Goal: Task Accomplishment & Management: Use online tool/utility

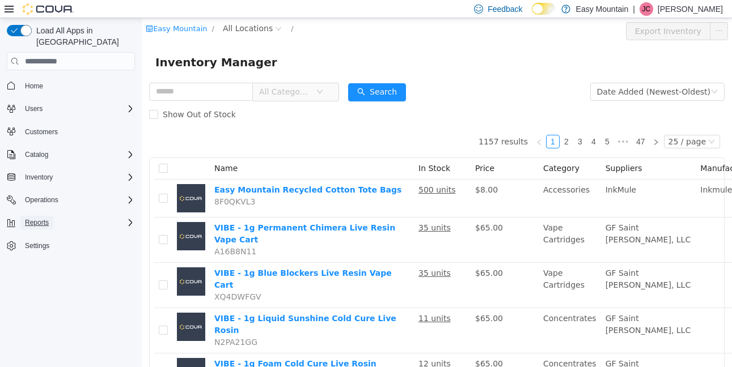
click at [40, 218] on span "Reports" at bounding box center [37, 222] width 24 height 9
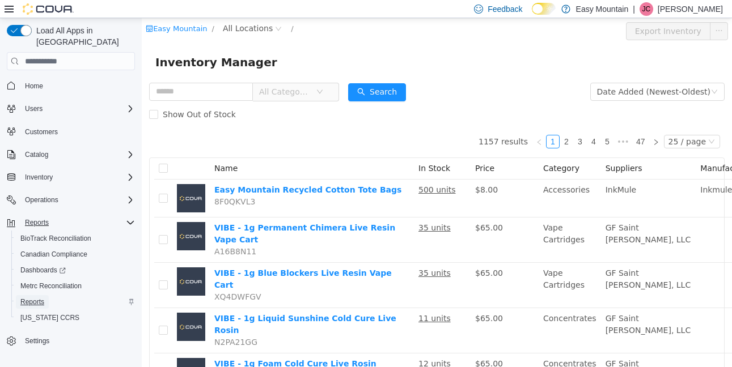
click at [29, 298] on span "Reports" at bounding box center [32, 302] width 24 height 9
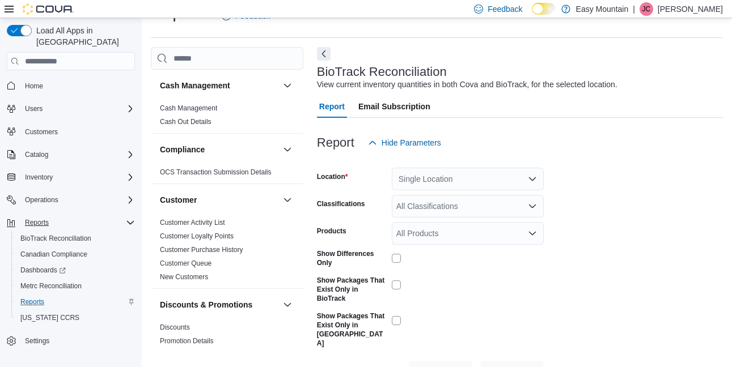
scroll to position [47, 0]
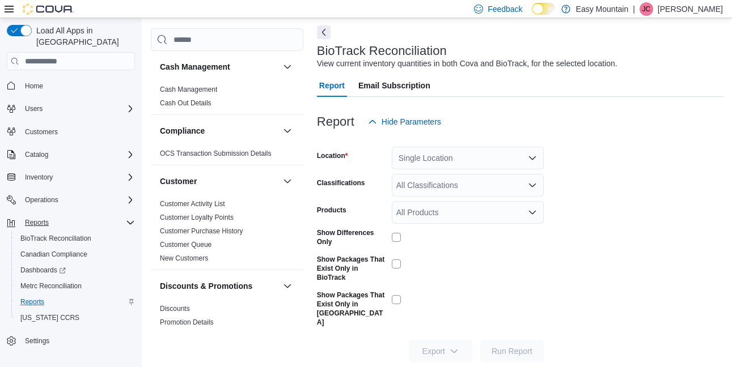
click at [325, 32] on button "Next" at bounding box center [324, 33] width 14 height 14
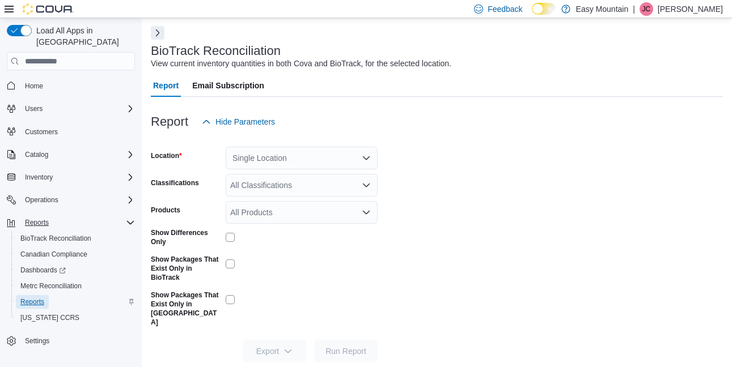
click at [20, 295] on link "Reports" at bounding box center [32, 302] width 33 height 14
click at [31, 298] on span "Reports" at bounding box center [32, 302] width 24 height 9
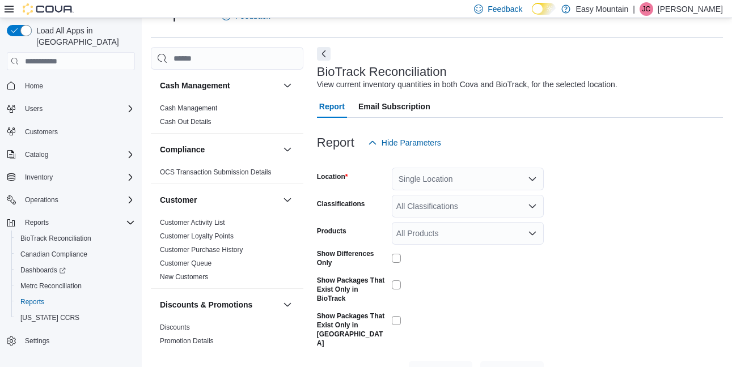
scroll to position [47, 0]
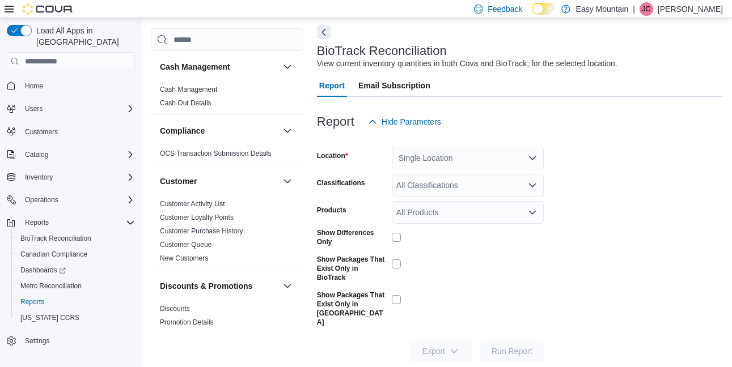
click at [325, 37] on button "Next" at bounding box center [324, 33] width 14 height 14
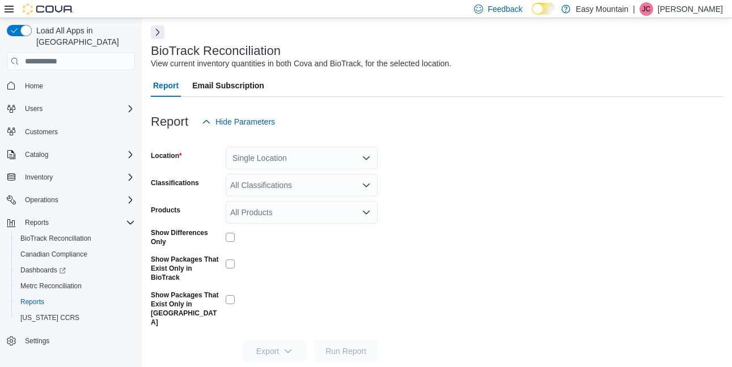
click at [158, 36] on button "Next" at bounding box center [158, 33] width 14 height 14
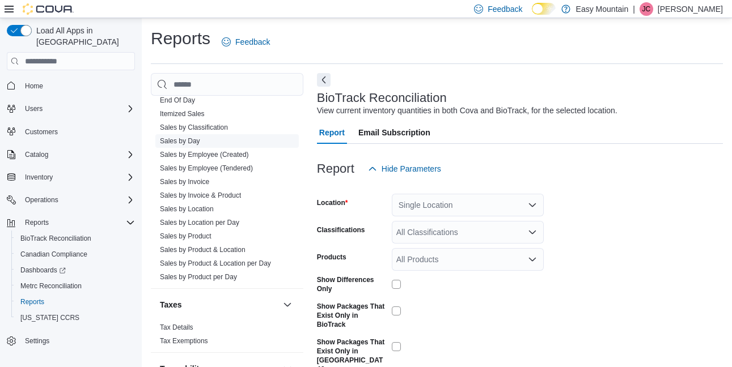
scroll to position [868, 0]
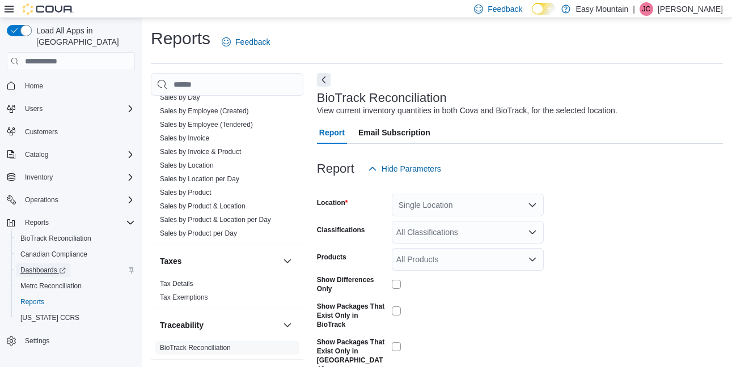
click at [40, 264] on span "Dashboards" at bounding box center [42, 271] width 45 height 14
click at [37, 216] on span "Reports" at bounding box center [37, 223] width 24 height 14
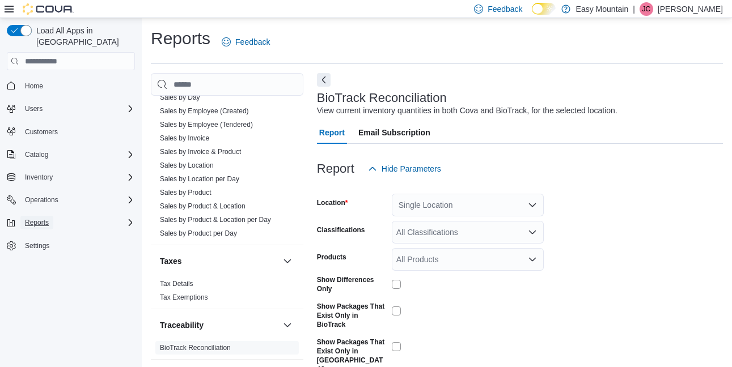
click at [36, 218] on span "Reports" at bounding box center [37, 222] width 24 height 9
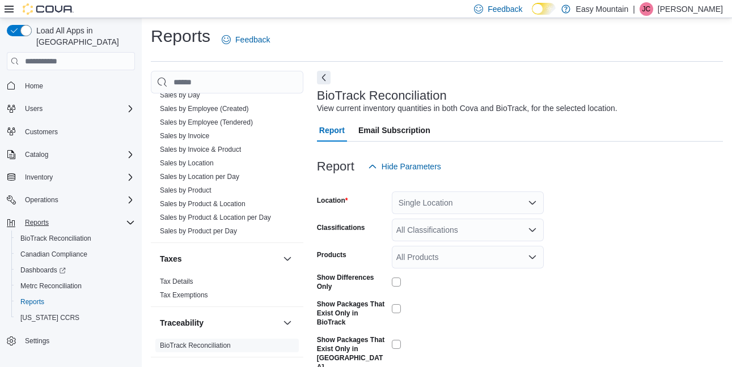
scroll to position [3, 0]
click at [50, 173] on span "Inventory" at bounding box center [39, 177] width 28 height 9
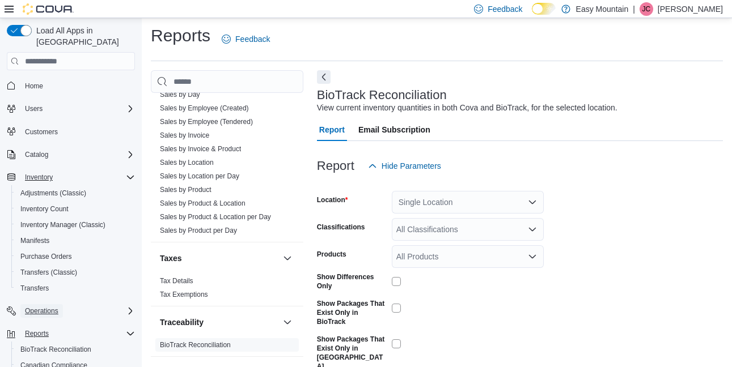
click at [44, 307] on span "Operations" at bounding box center [41, 311] width 33 height 9
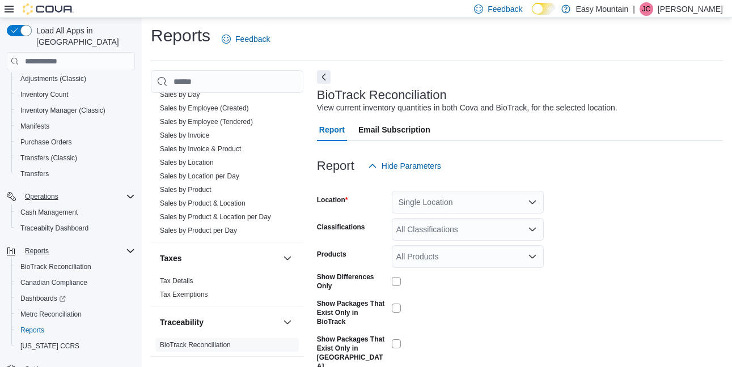
scroll to position [122, 0]
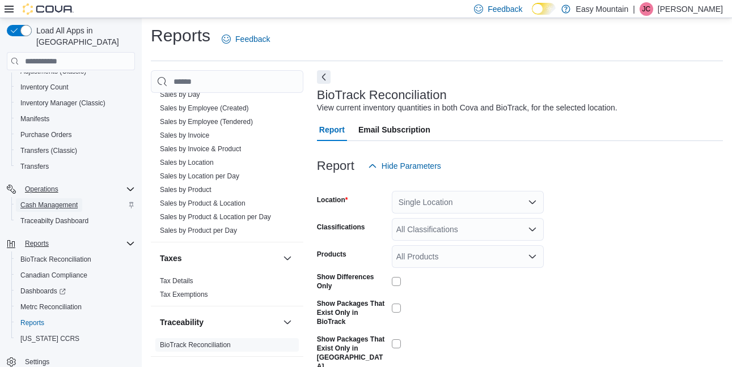
click at [54, 201] on span "Cash Management" at bounding box center [48, 205] width 57 height 9
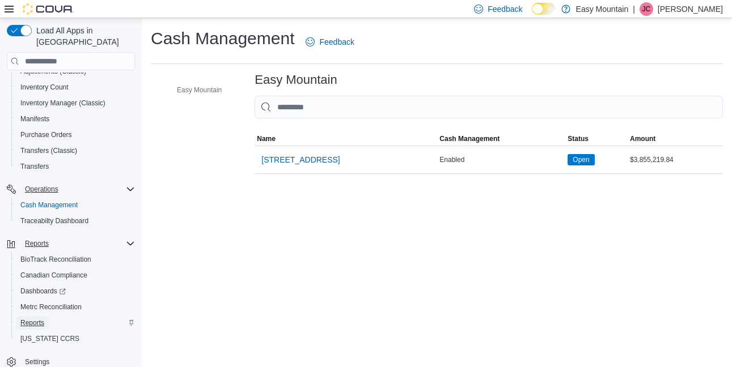
click at [28, 319] on span "Reports" at bounding box center [32, 323] width 24 height 9
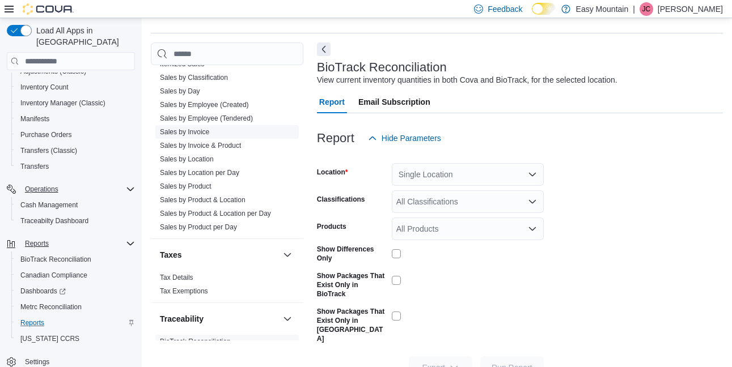
scroll to position [868, 0]
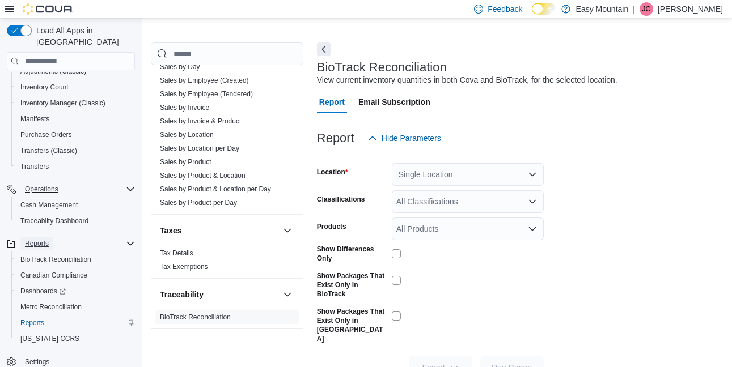
click at [40, 239] on span "Reports" at bounding box center [37, 243] width 24 height 9
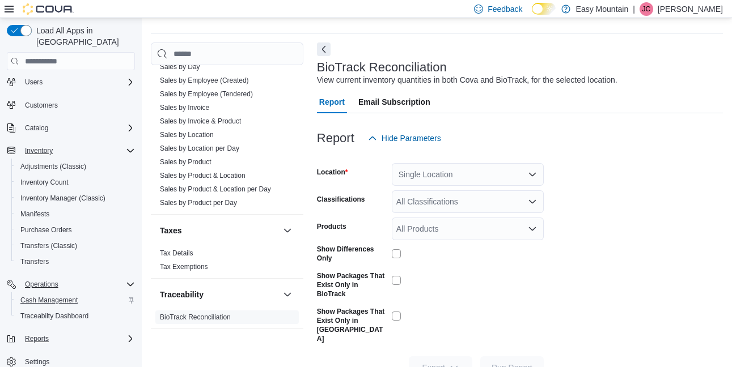
scroll to position [47, 0]
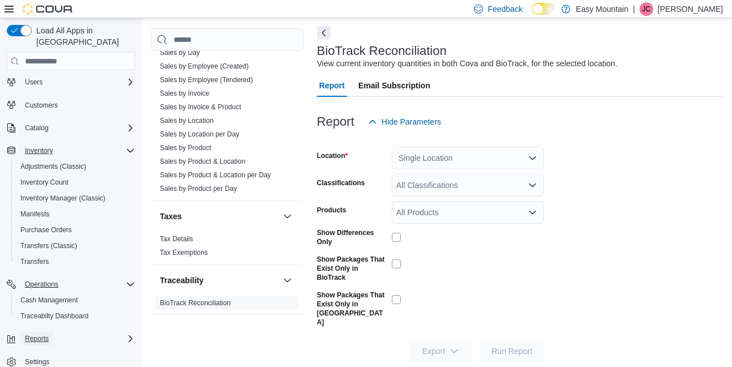
click at [43, 334] on span "Reports" at bounding box center [37, 338] width 24 height 9
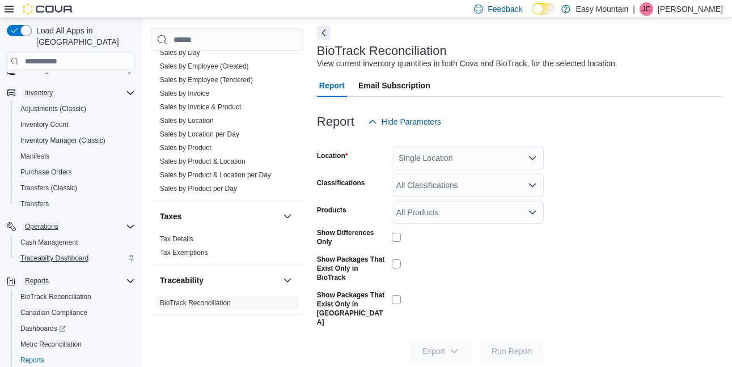
scroll to position [118, 0]
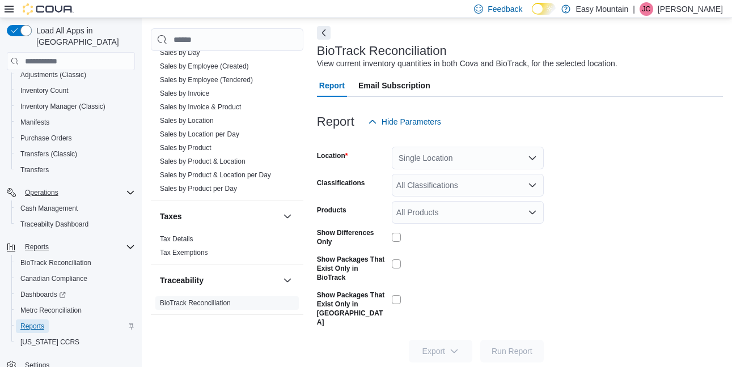
click at [31, 322] on span "Reports" at bounding box center [32, 326] width 24 height 9
click at [48, 6] on img at bounding box center [48, 8] width 51 height 11
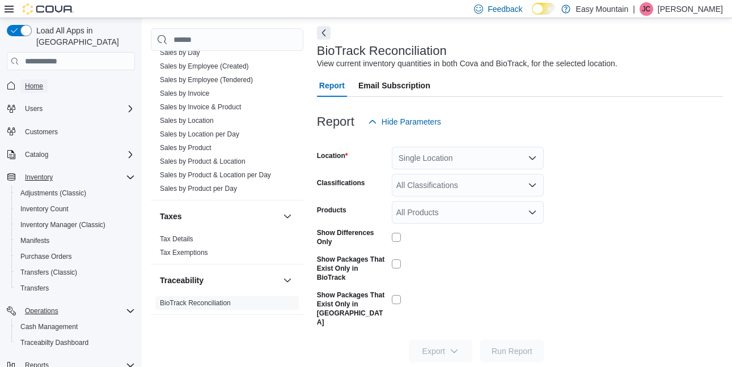
click at [43, 82] on span "Home" at bounding box center [34, 86] width 18 height 9
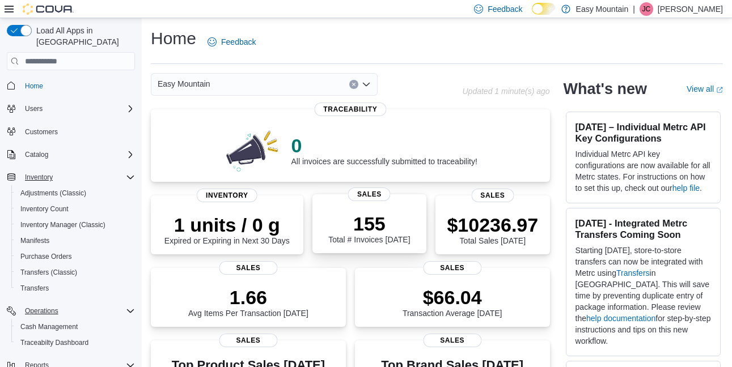
click at [371, 224] on p "155" at bounding box center [369, 224] width 82 height 23
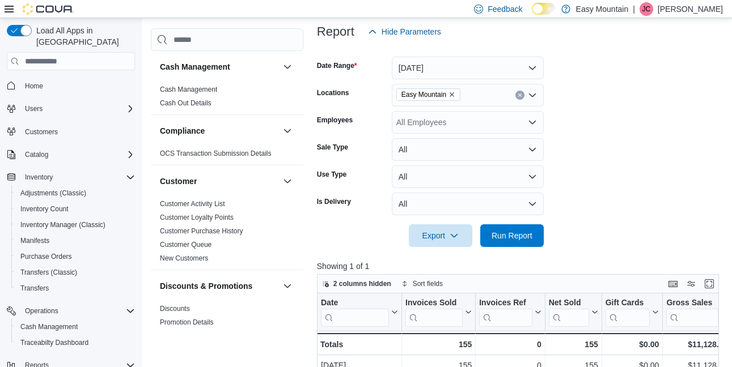
scroll to position [141, 0]
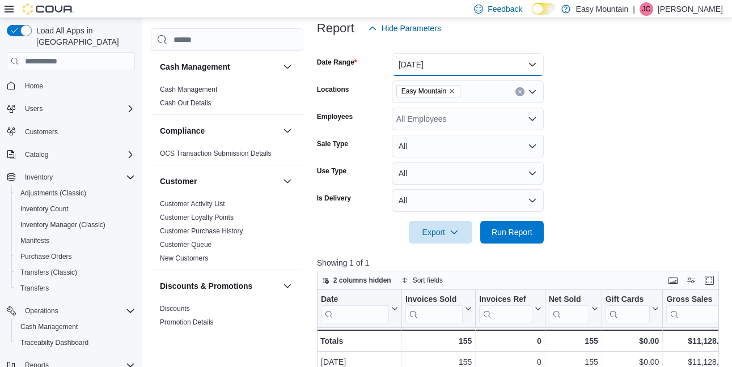
click at [529, 63] on button "Today" at bounding box center [468, 64] width 152 height 23
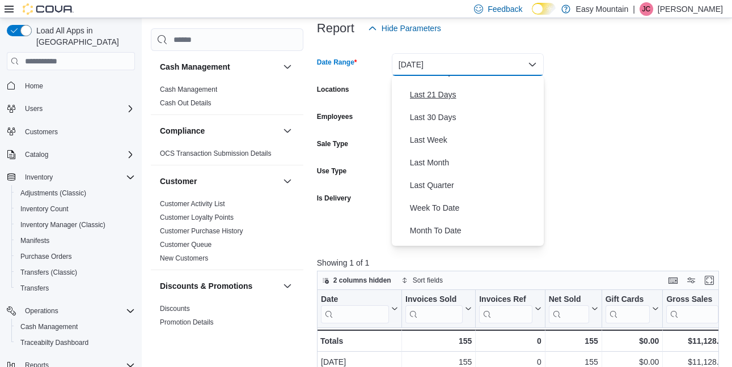
scroll to position [170, 0]
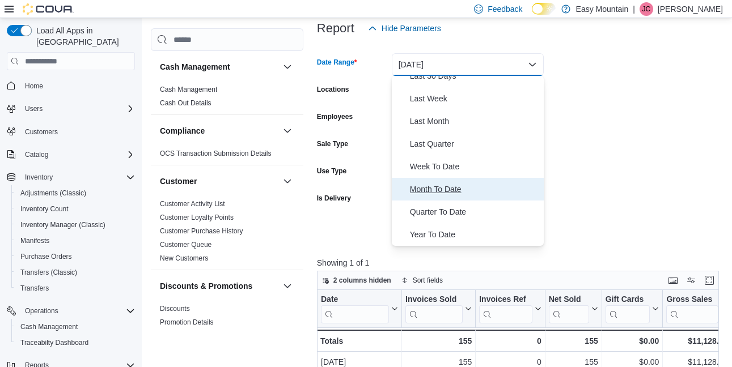
click at [453, 190] on span "Month To Date" at bounding box center [474, 190] width 129 height 14
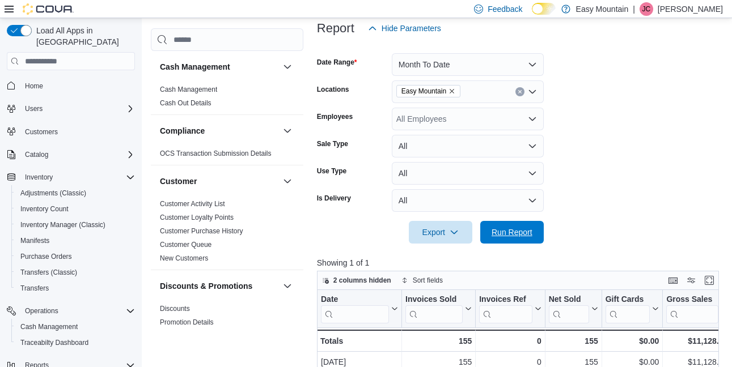
drag, startPoint x: 510, startPoint y: 232, endPoint x: 545, endPoint y: 217, distance: 38.6
click at [510, 232] on span "Run Report" at bounding box center [511, 232] width 41 height 11
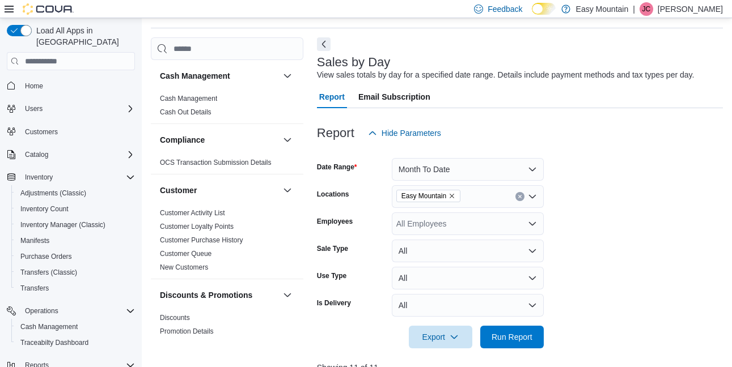
scroll to position [35, 0]
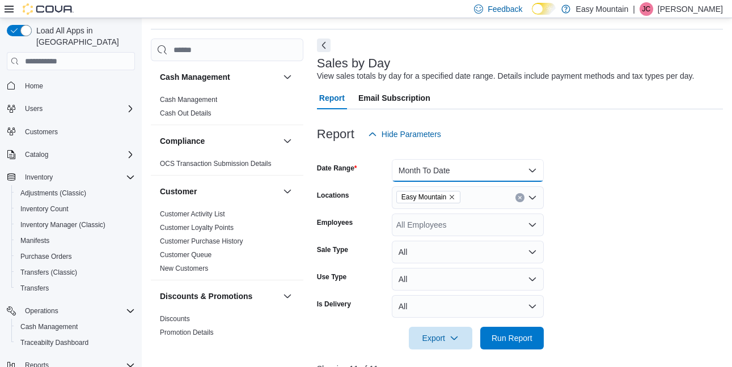
click at [532, 173] on button "Month To Date" at bounding box center [468, 170] width 152 height 23
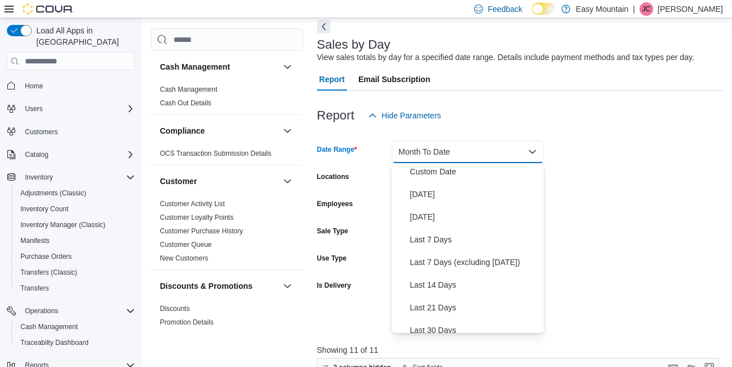
scroll to position [0, 0]
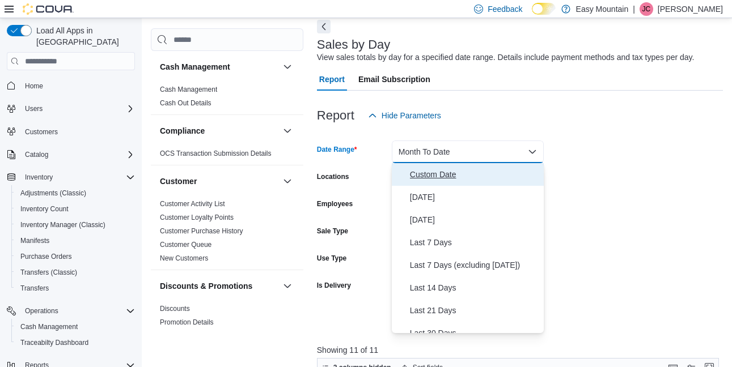
click at [444, 173] on span "Custom Date" at bounding box center [474, 175] width 129 height 14
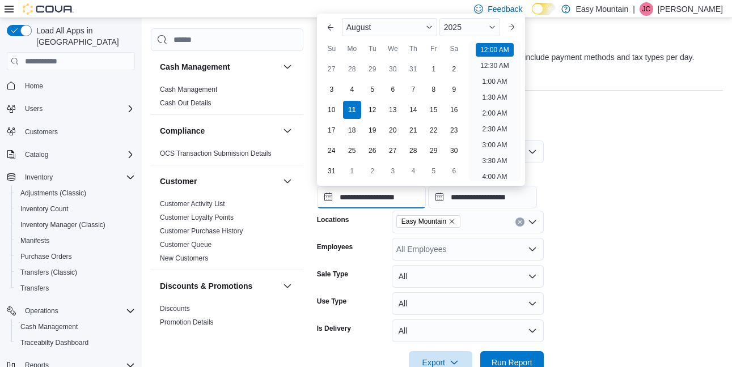
click at [331, 203] on input "**********" at bounding box center [371, 197] width 109 height 23
click at [492, 26] on span "Button. Open the year selector. 2025 is currently selected." at bounding box center [492, 27] width 7 height 7
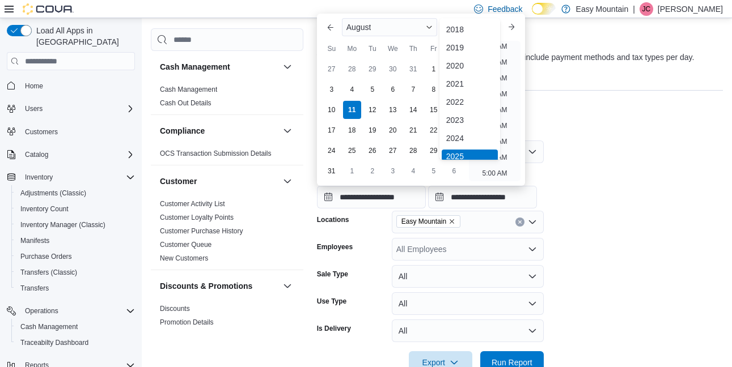
scroll to position [3, 0]
click at [456, 133] on div "2024" at bounding box center [470, 135] width 56 height 14
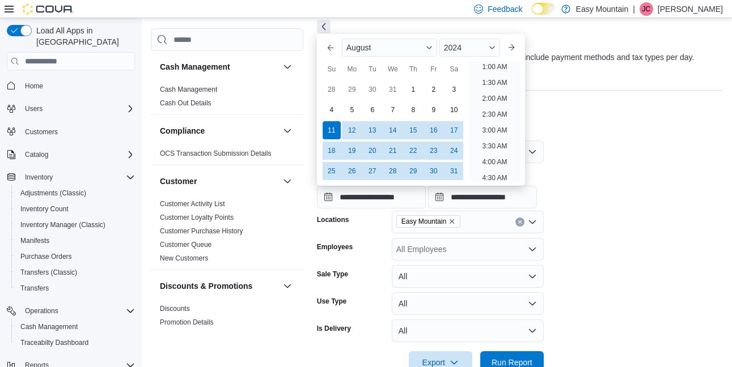
scroll to position [2, 0]
click at [416, 91] on div "1" at bounding box center [413, 90] width 20 height 20
type input "**********"
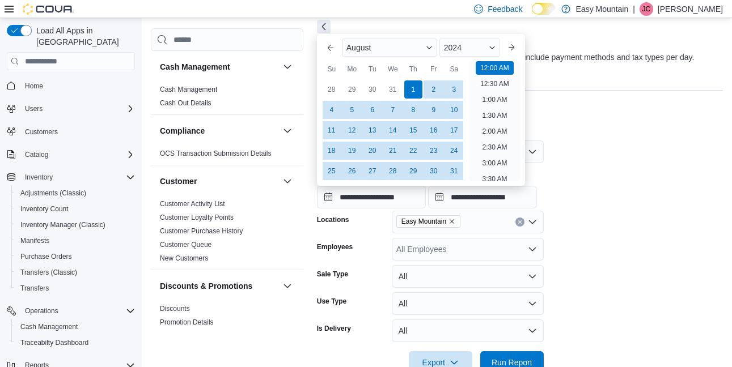
click at [586, 112] on div "Report Hide Parameters" at bounding box center [520, 115] width 406 height 23
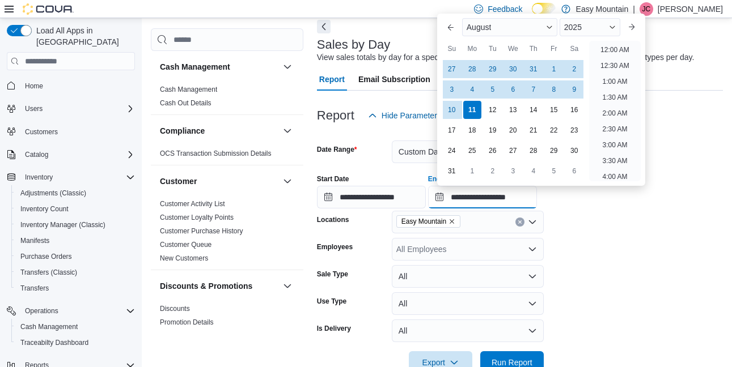
click at [497, 194] on input "**********" at bounding box center [482, 197] width 109 height 23
click at [620, 27] on div "2025" at bounding box center [589, 27] width 61 height 18
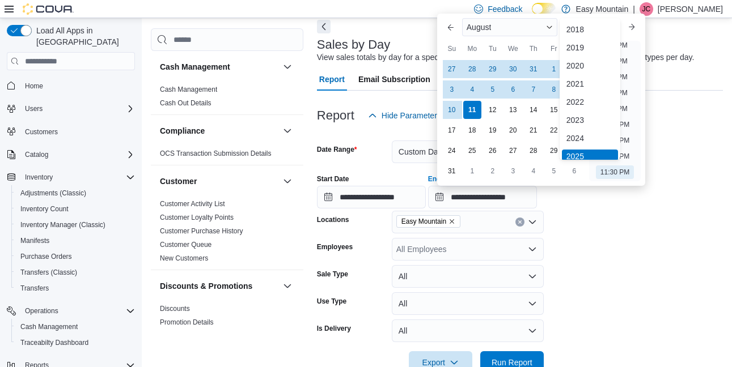
scroll to position [3, 0]
click at [574, 132] on div "2024" at bounding box center [590, 135] width 56 height 14
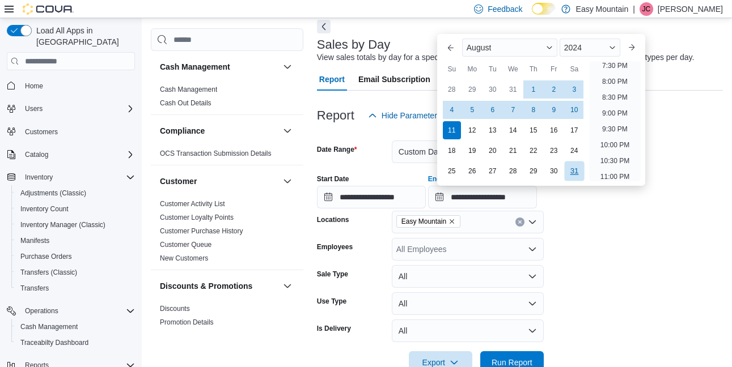
click at [568, 171] on div "31" at bounding box center [574, 172] width 20 height 20
type input "**********"
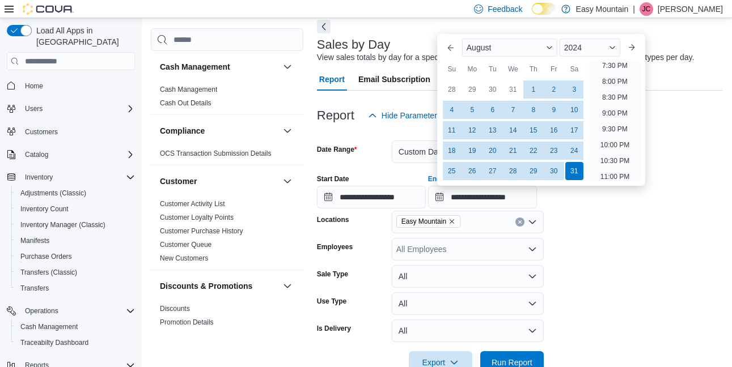
click at [638, 253] on form "**********" at bounding box center [520, 250] width 406 height 247
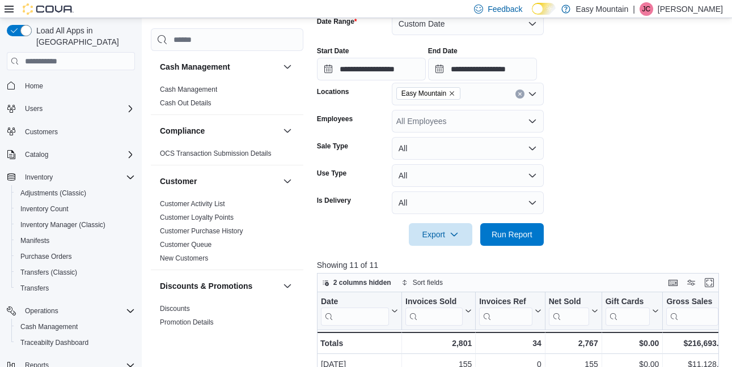
scroll to position [184, 0]
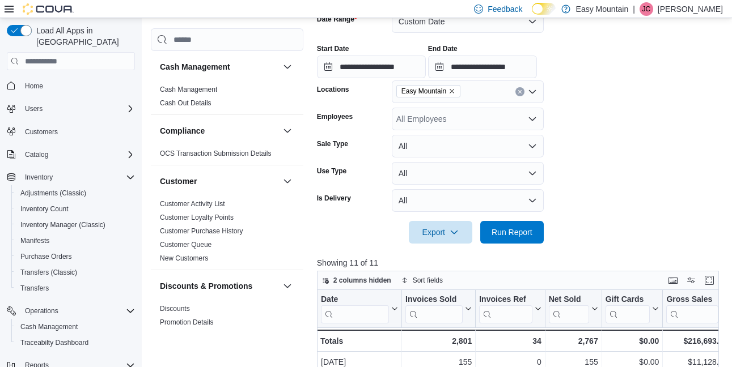
click at [523, 220] on div at bounding box center [520, 216] width 406 height 9
click at [508, 234] on span "Run Report" at bounding box center [511, 231] width 41 height 11
